Goal: Information Seeking & Learning: Learn about a topic

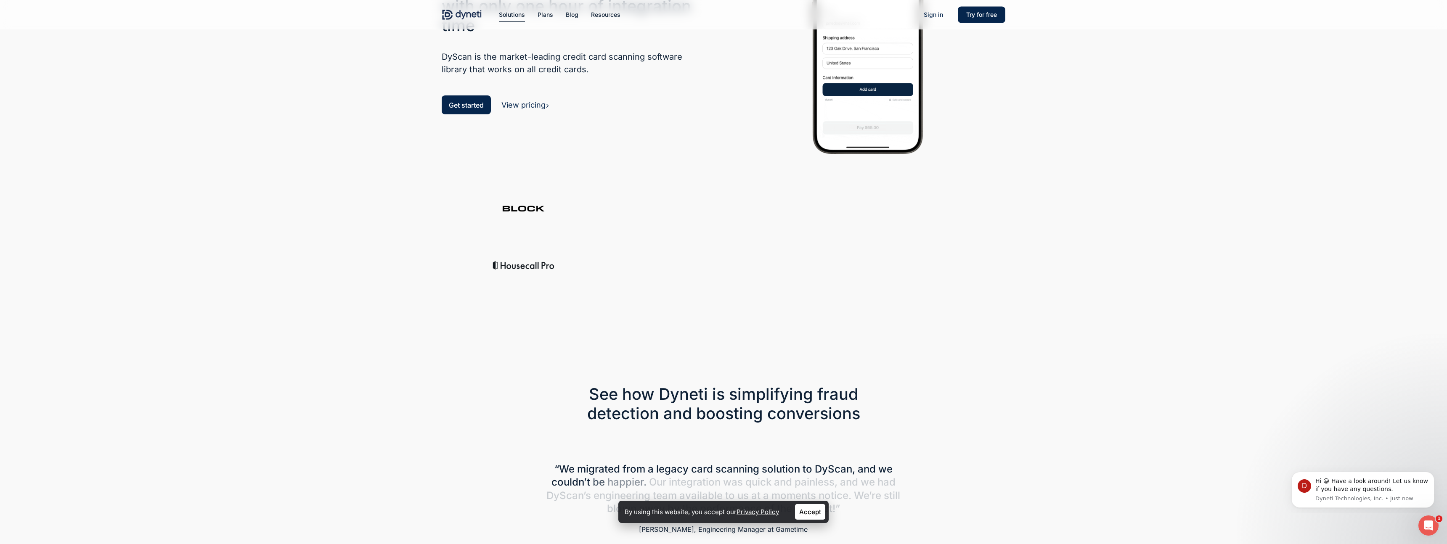
scroll to position [187, 0]
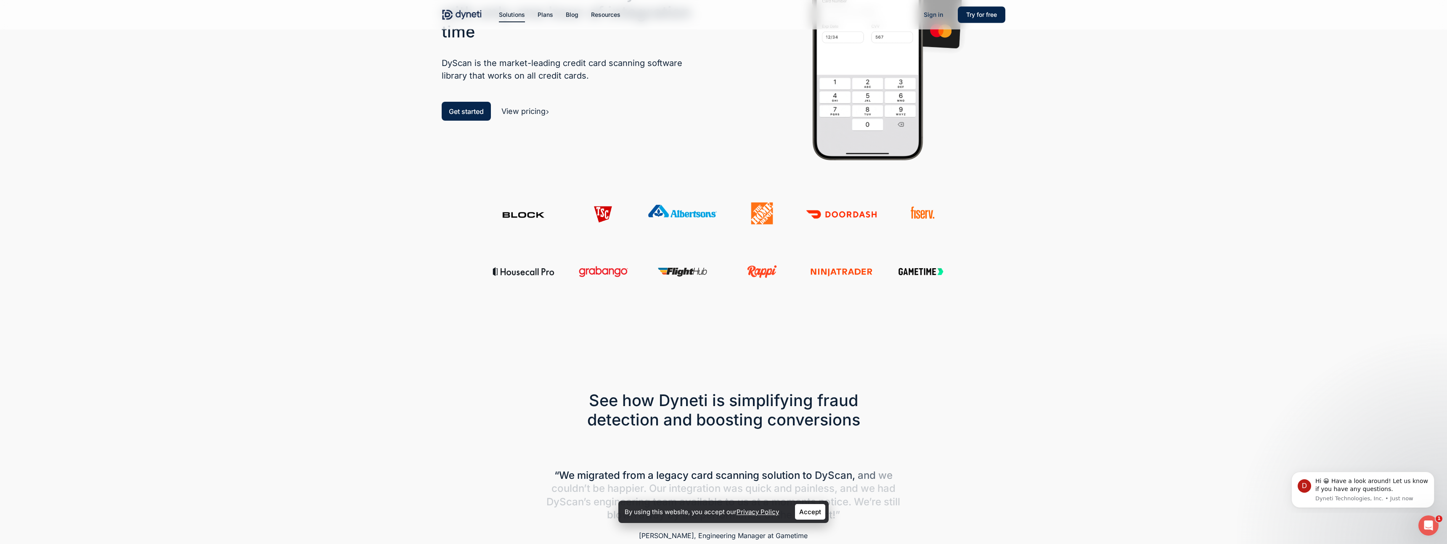
click at [533, 113] on link "View pricing" at bounding box center [525, 111] width 48 height 9
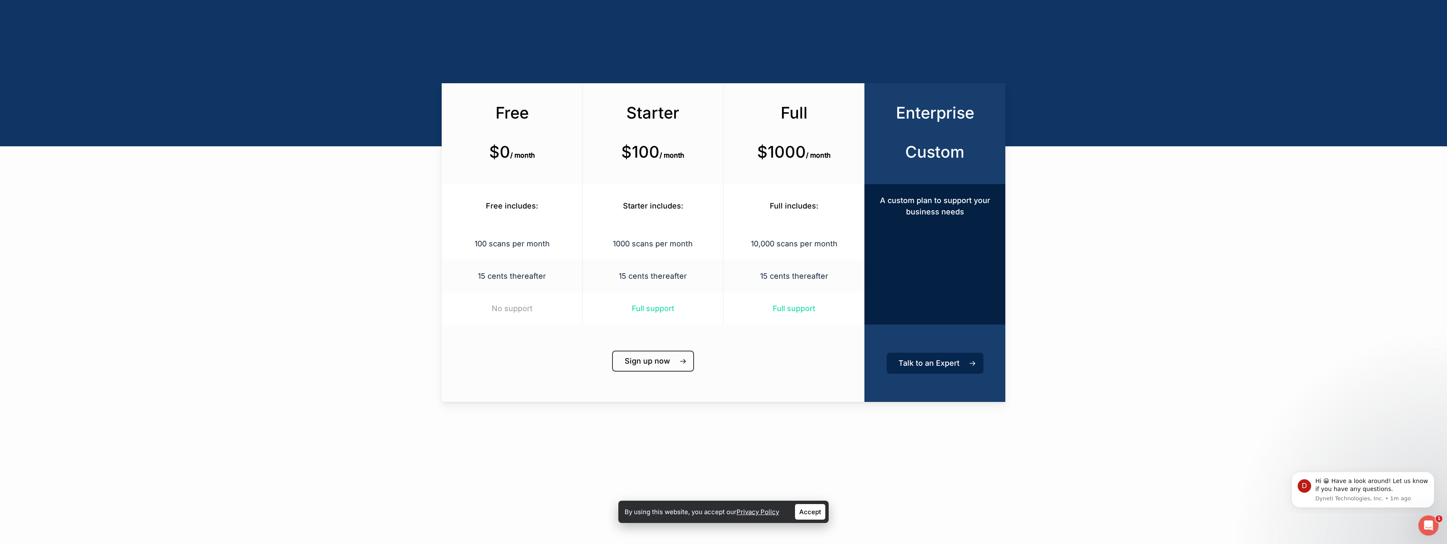
scroll to position [345, 0]
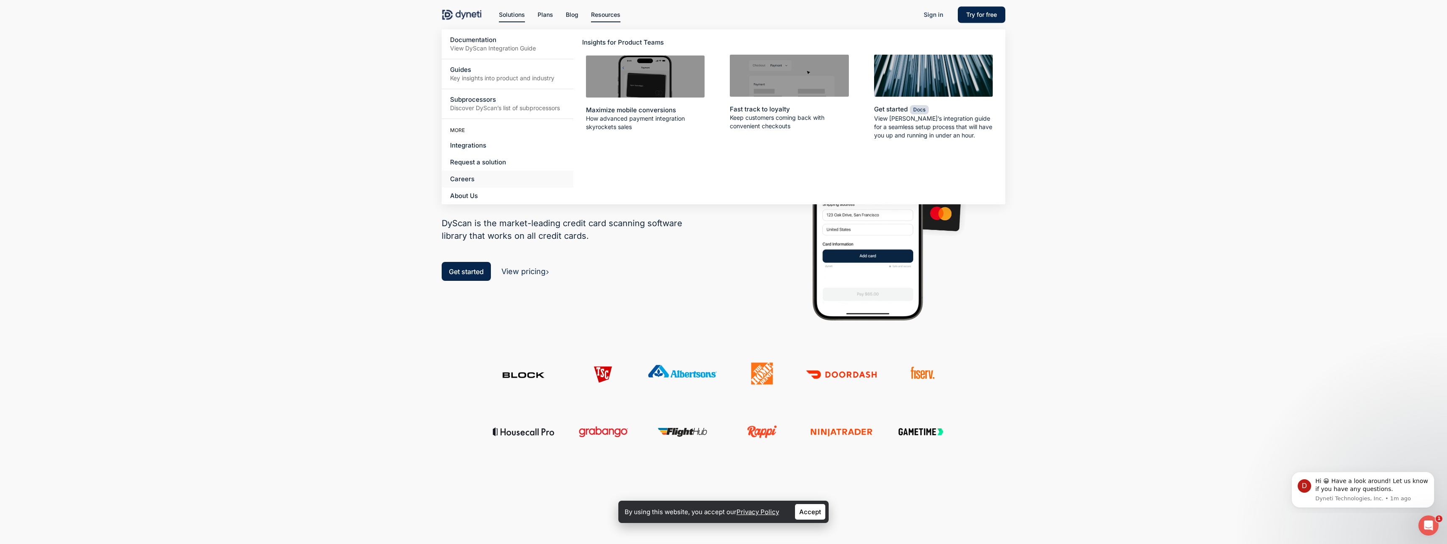
scroll to position [27, 0]
click at [480, 143] on span "Integrations" at bounding box center [468, 145] width 36 height 8
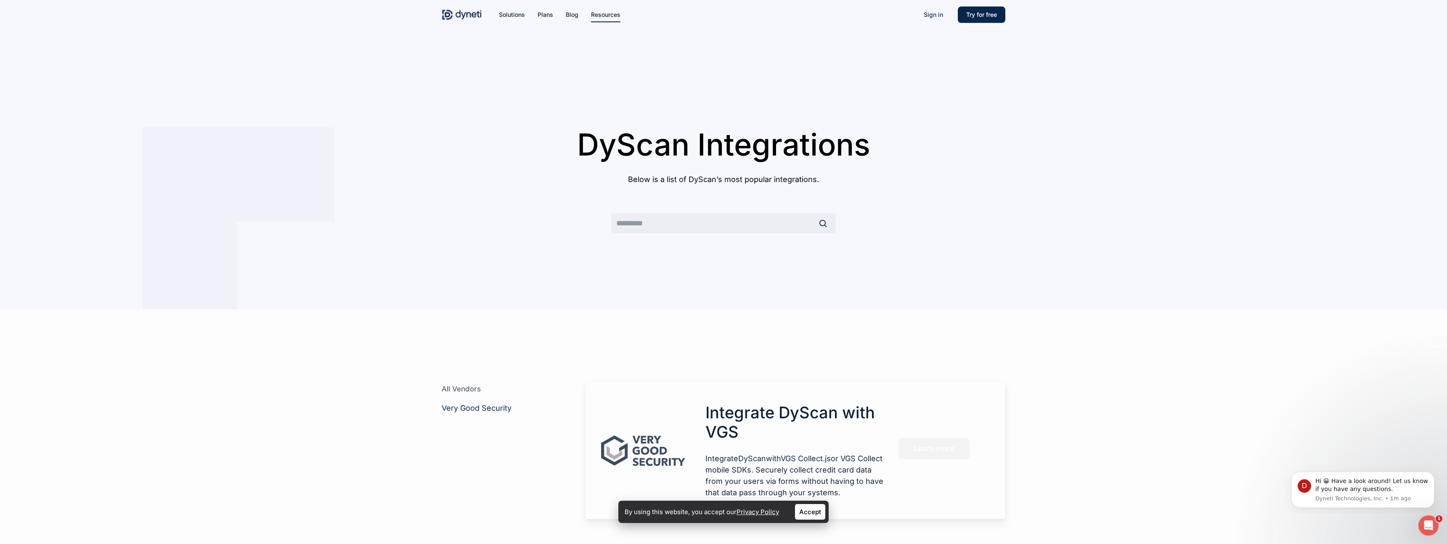
scroll to position [67, 0]
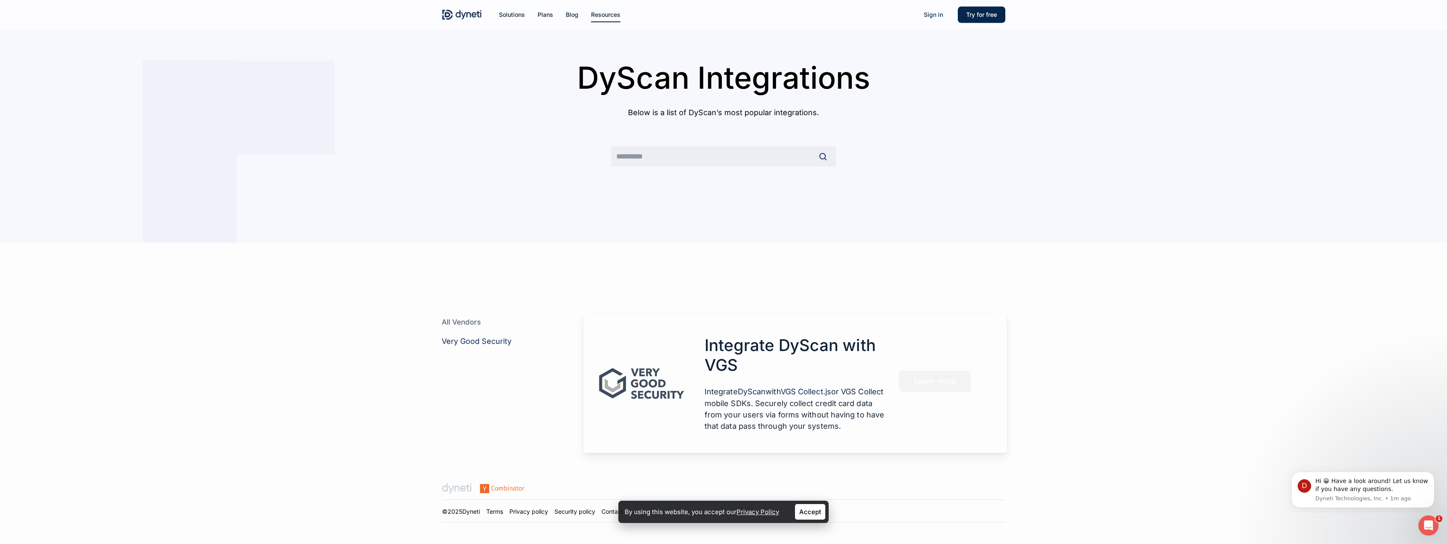
click at [781, 423] on p "Integrate DyScan with VGS Collect.js or VGS Collect mobile SDKs. Securely colle…" at bounding box center [794, 409] width 181 height 46
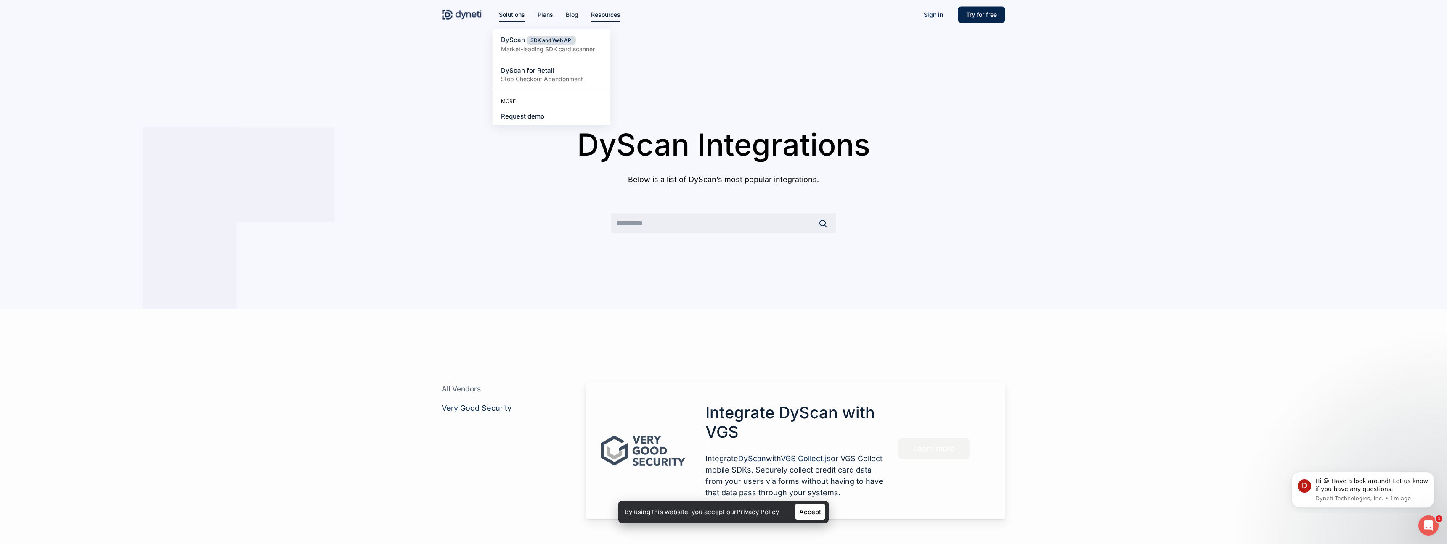
click at [509, 13] on span "Solutions" at bounding box center [512, 14] width 26 height 7
